Goal: Transaction & Acquisition: Book appointment/travel/reservation

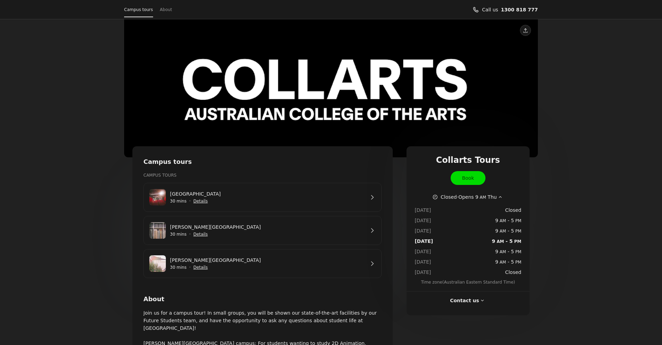
scroll to position [1, 0]
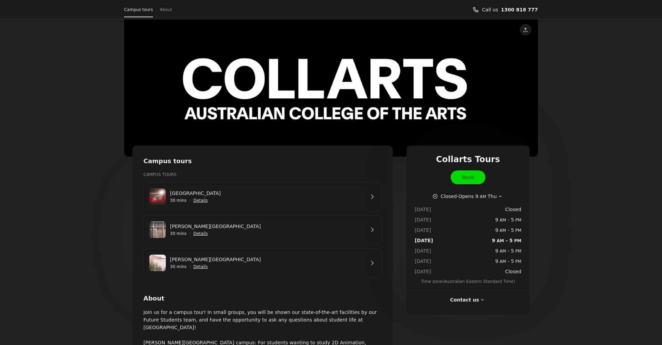
click at [199, 200] on span "Show details for Wellington St Campus" at bounding box center [200, 200] width 15 height 15
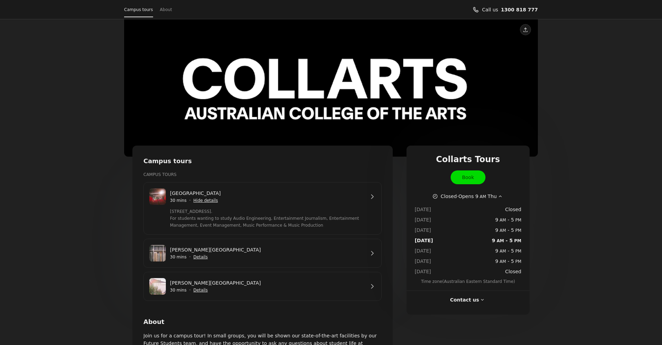
click at [365, 197] on link "[GEOGRAPHIC_DATA]" at bounding box center [267, 193] width 195 height 8
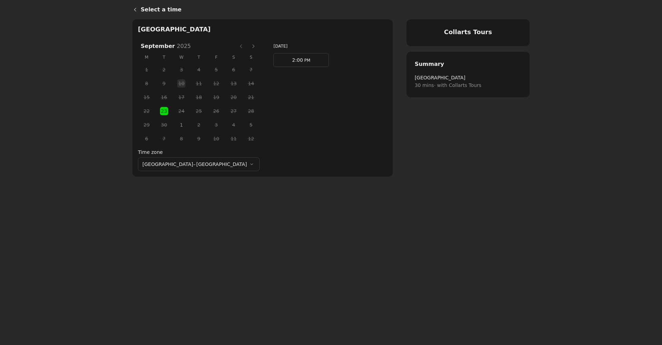
click at [176, 123] on span "1" at bounding box center [181, 125] width 10 height 10
click at [159, 108] on span "23" at bounding box center [164, 111] width 10 height 10
click at [159, 109] on span "23" at bounding box center [164, 111] width 10 height 10
click at [274, 60] on link "2:00 PM" at bounding box center [302, 60] width 56 height 14
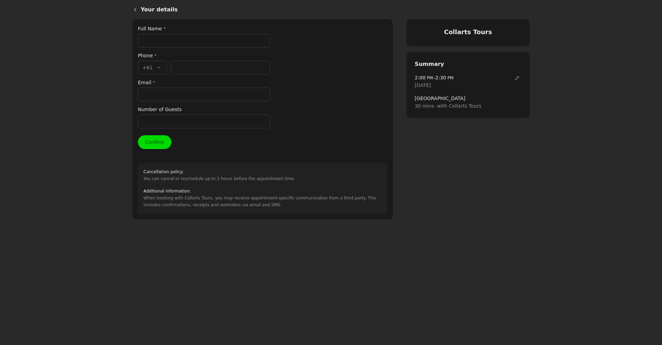
click at [167, 32] on label "Full Name *" at bounding box center [204, 29] width 132 height 8
click at [167, 34] on input "Full Name *" at bounding box center [204, 41] width 132 height 14
click at [166, 43] on input "Full Name *" at bounding box center [204, 41] width 132 height 14
paste input "[PERSON_NAME]"
type input "[PERSON_NAME]"
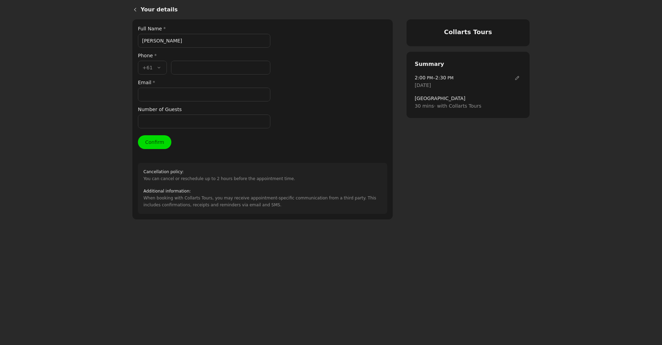
drag, startPoint x: 179, startPoint y: 60, endPoint x: 188, endPoint y: 76, distance: 17.9
click at [181, 62] on div "Phone * Country code * , +61 +61 Phone number *" at bounding box center [204, 63] width 132 height 23
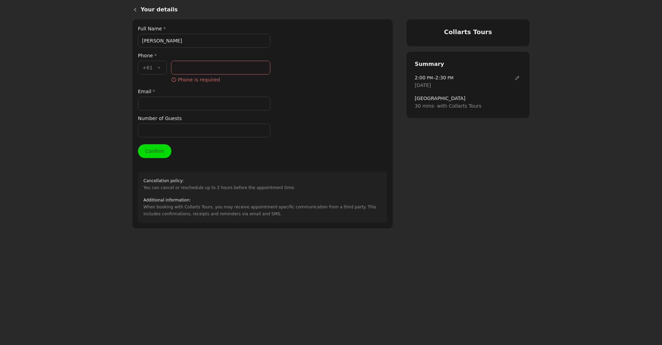
paste input "[EMAIL_ADDRESS][DOMAIN_NAME]"
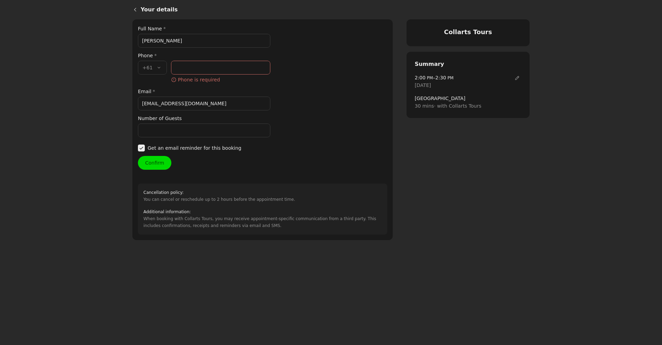
type input "[EMAIL_ADDRESS][DOMAIN_NAME]"
click at [208, 69] on input "Phone number *" at bounding box center [220, 68] width 99 height 14
click at [163, 131] on input "Number of Guests" at bounding box center [204, 131] width 132 height 14
type input "2"
drag, startPoint x: 213, startPoint y: 70, endPoint x: 204, endPoint y: 69, distance: 8.4
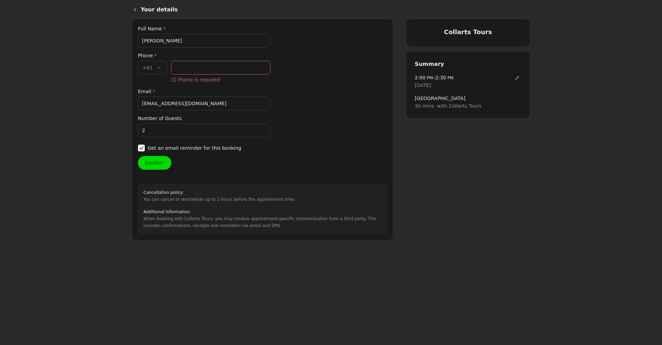
click at [209, 70] on input "Phone number *" at bounding box center [220, 68] width 99 height 14
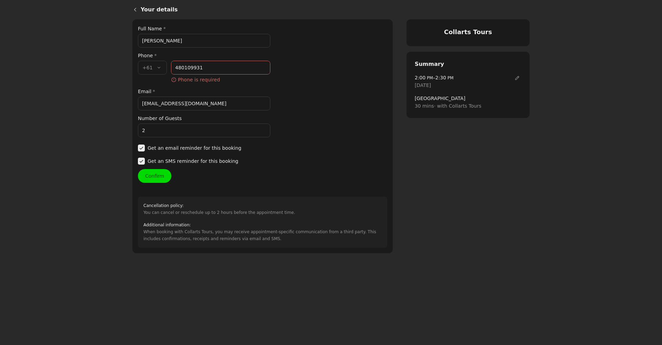
type input "480 109 931"
click at [155, 176] on div "Your details Full Name * [PERSON_NAME] Phone * Country code * , +61 +61 Phone n…" at bounding box center [262, 136] width 249 height 223
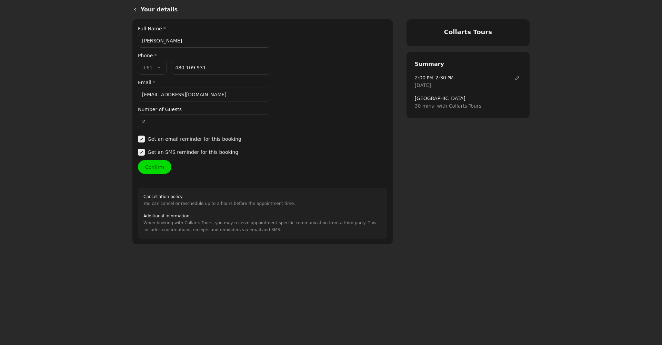
click at [155, 166] on button "Confirm" at bounding box center [154, 167] width 33 height 14
